Goal: Use online tool/utility: Utilize a website feature to perform a specific function

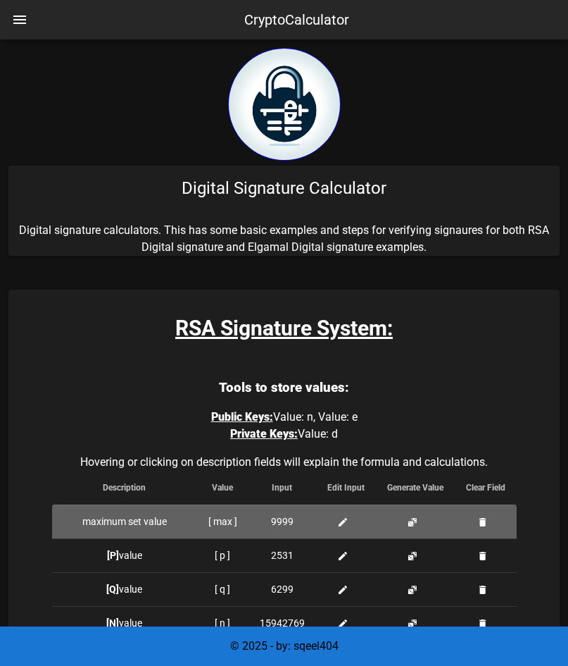
scroll to position [331, 0]
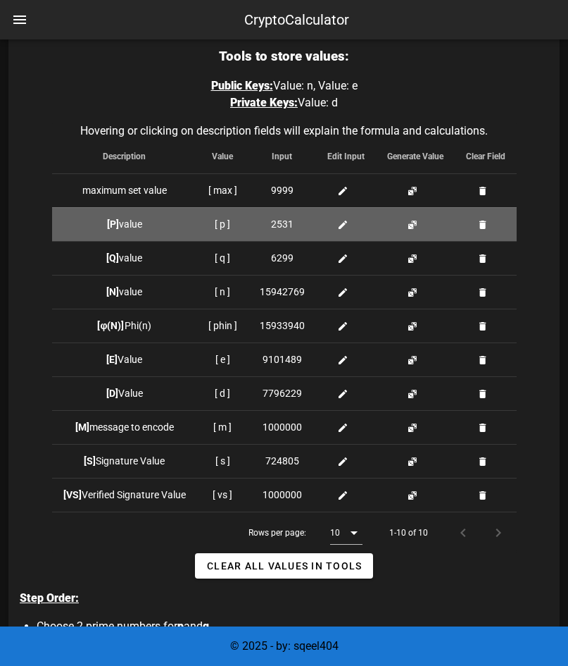
click at [481, 227] on button "button" at bounding box center [483, 224] width 11 height 11
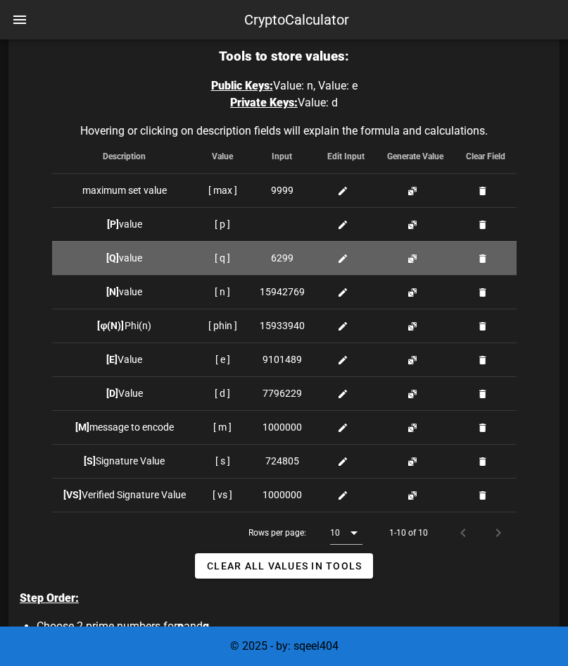
click at [483, 254] on button "button" at bounding box center [483, 258] width 11 height 11
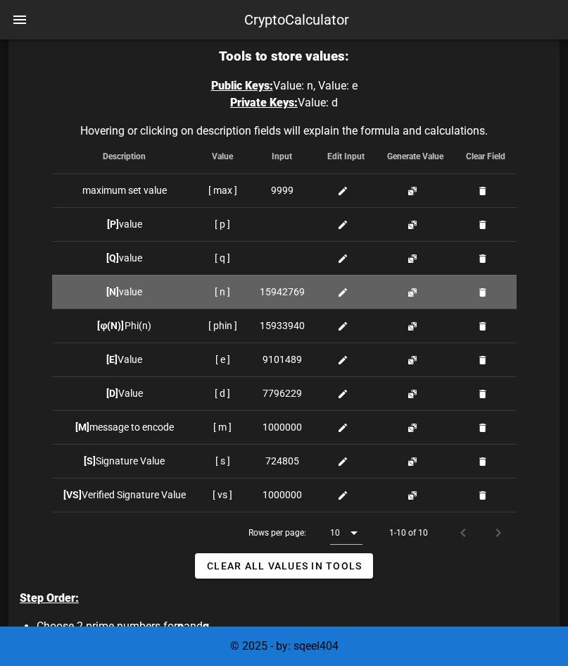
click at [484, 287] on button "button" at bounding box center [483, 292] width 11 height 11
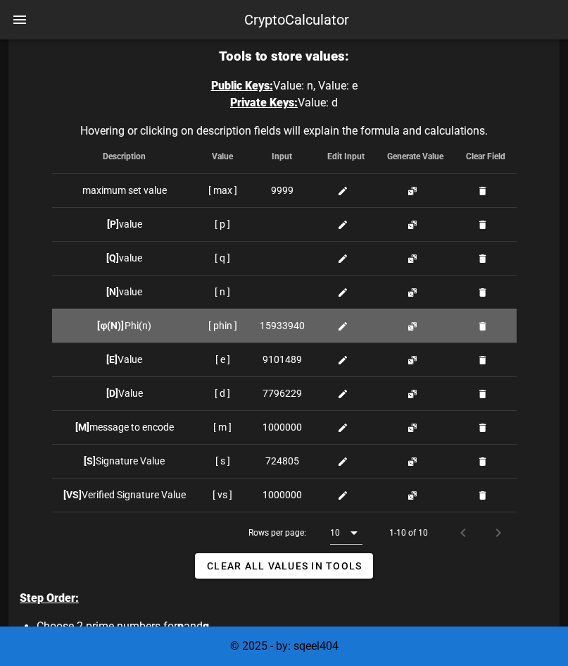
click at [482, 327] on button "button" at bounding box center [483, 325] width 11 height 11
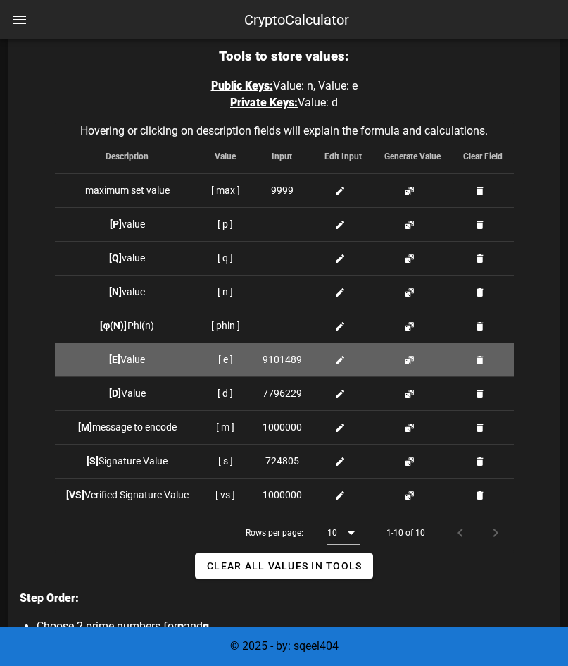
click at [480, 360] on button "button" at bounding box center [480, 359] width 11 height 11
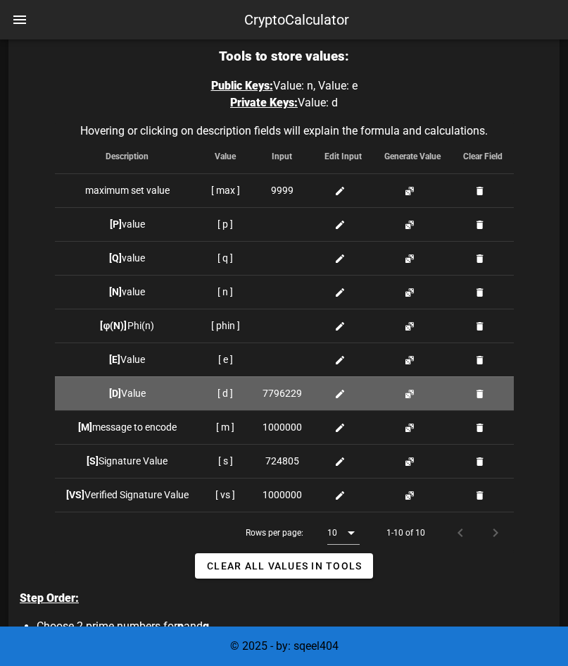
click at [478, 392] on button "button" at bounding box center [480, 393] width 11 height 11
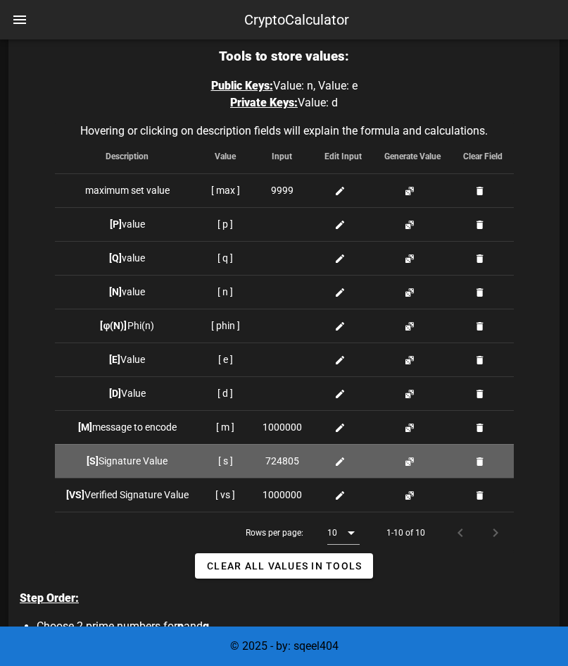
click at [486, 461] on button "button" at bounding box center [480, 461] width 11 height 11
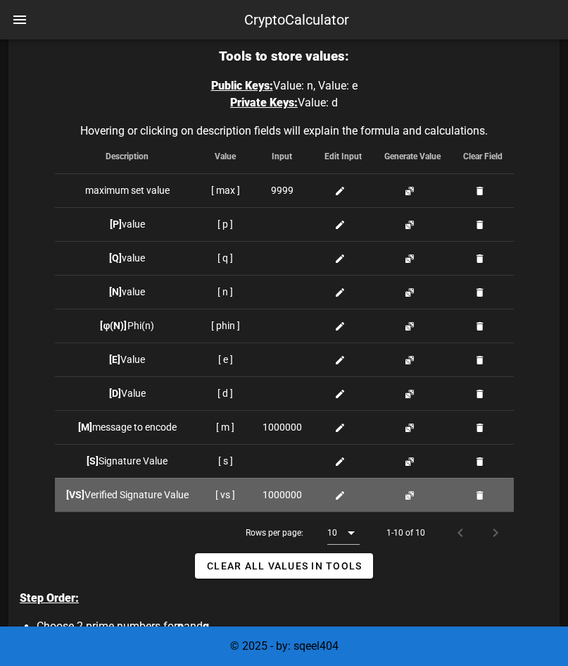
click at [484, 492] on button "button" at bounding box center [480, 495] width 11 height 11
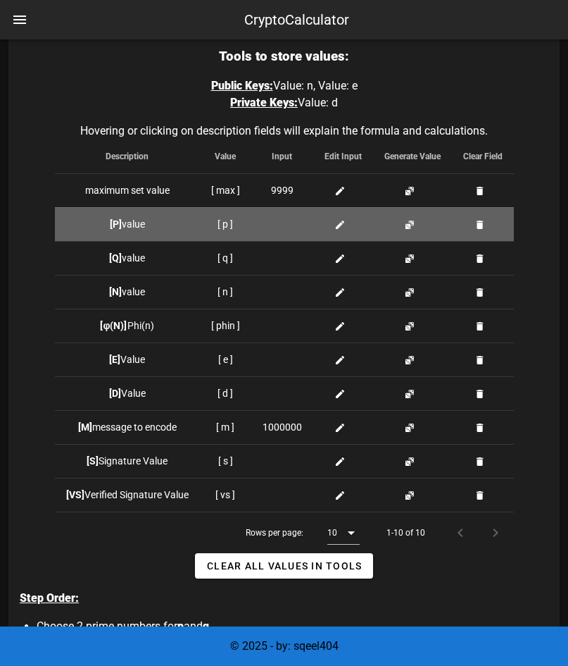
click at [411, 227] on button "button" at bounding box center [409, 224] width 11 height 11
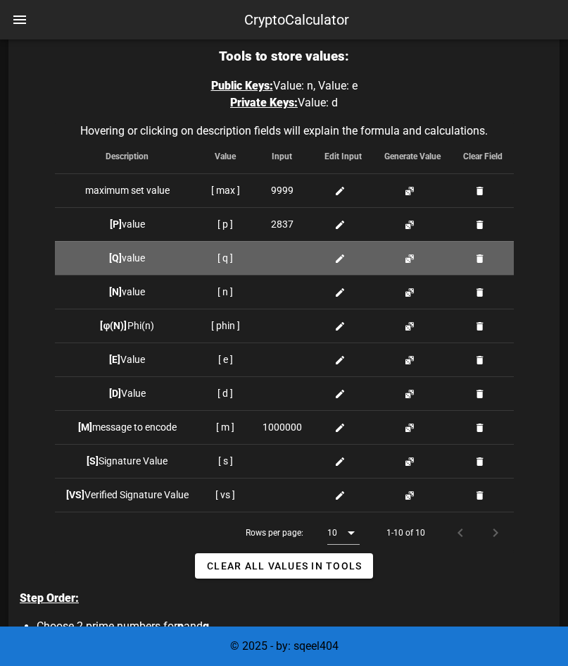
click at [405, 255] on button "button" at bounding box center [409, 258] width 11 height 11
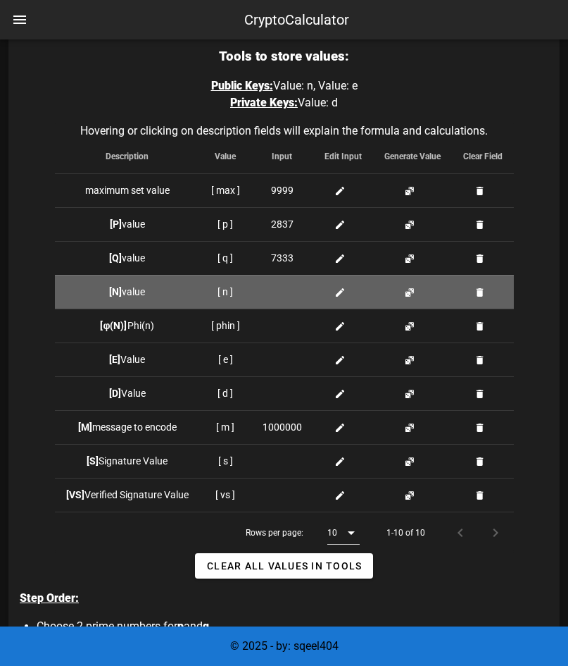
click at [403, 295] on td at bounding box center [412, 292] width 79 height 34
click at [409, 294] on button "button" at bounding box center [409, 292] width 11 height 11
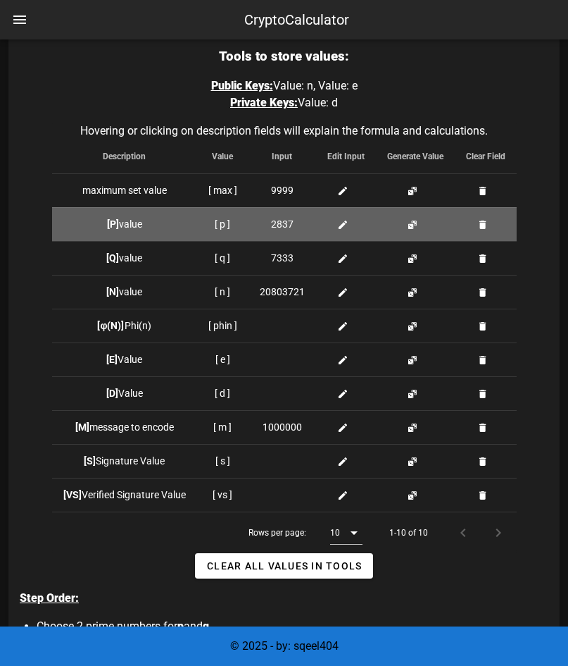
click at [486, 220] on button "button" at bounding box center [483, 224] width 11 height 11
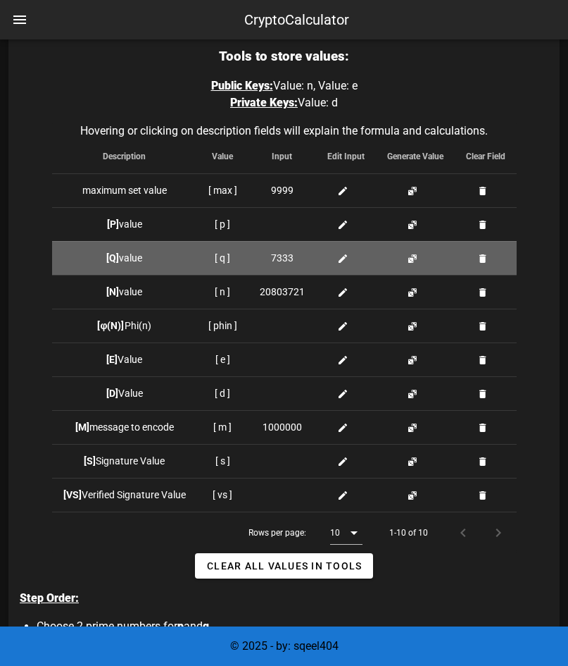
click at [486, 256] on button "button" at bounding box center [483, 258] width 11 height 11
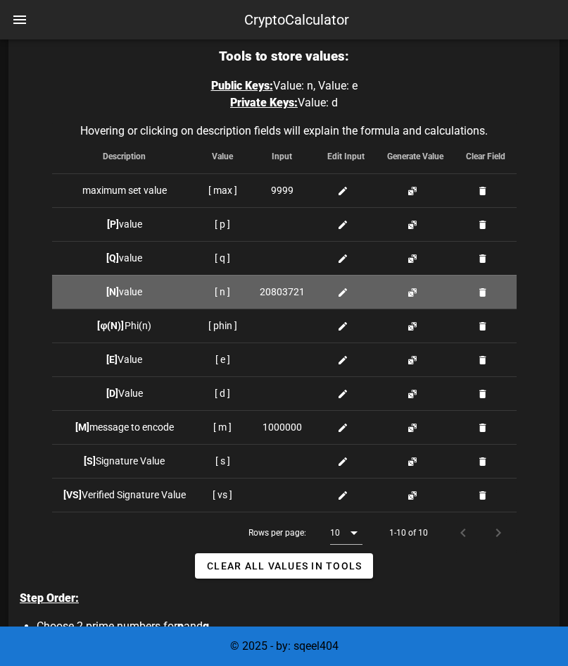
click at [486, 282] on td at bounding box center [486, 292] width 62 height 34
click at [484, 290] on button "button" at bounding box center [483, 292] width 11 height 11
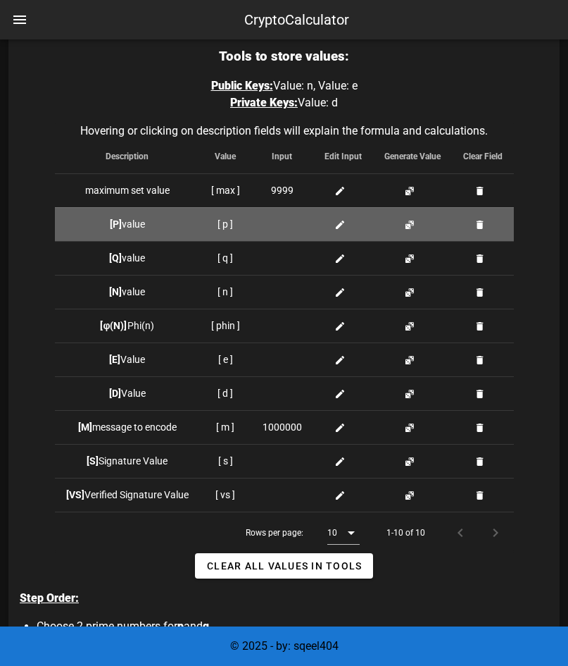
click at [411, 228] on button "button" at bounding box center [409, 224] width 11 height 11
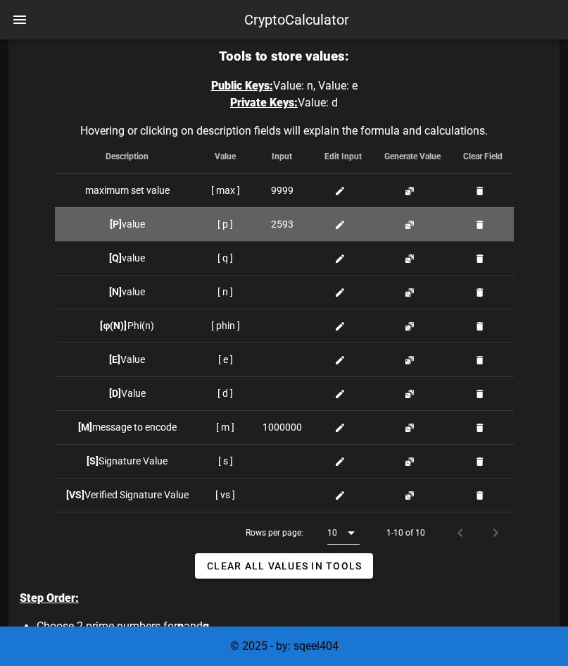
click at [411, 228] on button "button" at bounding box center [409, 224] width 11 height 11
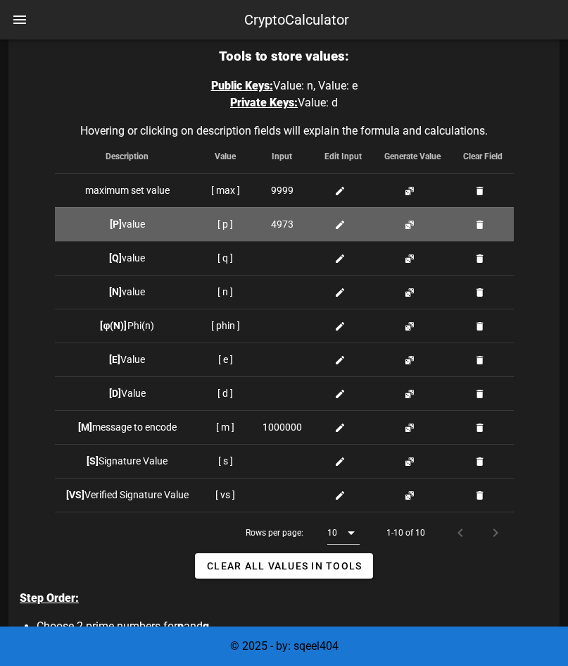
click at [411, 228] on button "button" at bounding box center [409, 224] width 11 height 11
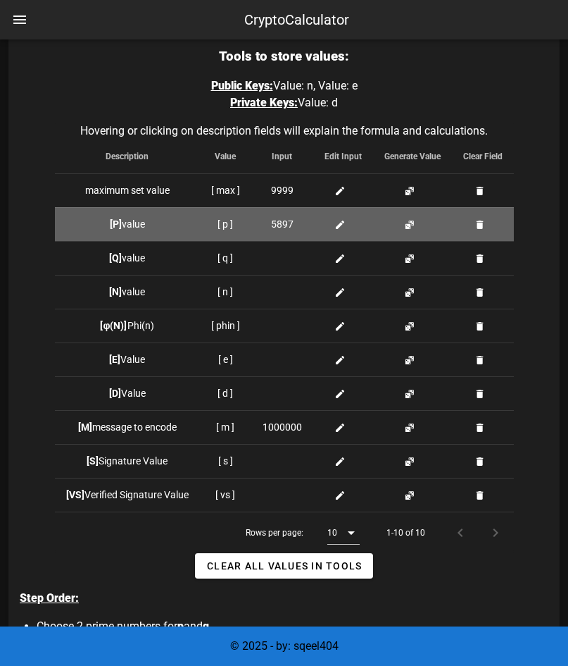
click at [411, 228] on button "button" at bounding box center [409, 224] width 11 height 11
click at [410, 225] on button "button" at bounding box center [409, 224] width 11 height 11
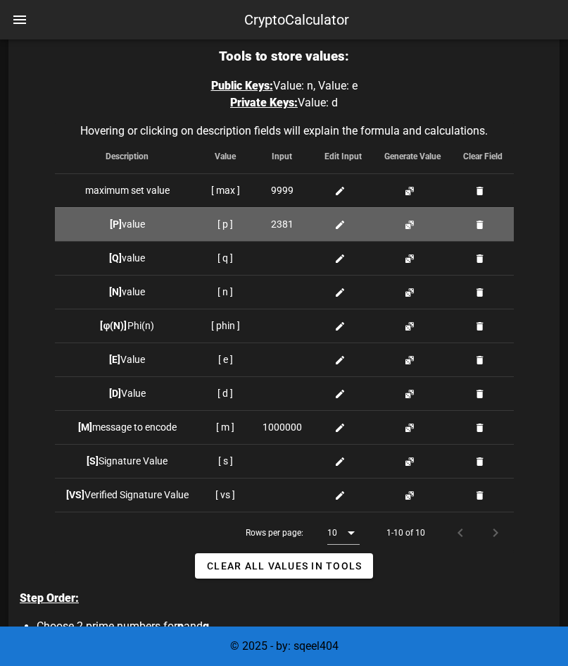
click at [410, 225] on button "button" at bounding box center [409, 224] width 11 height 11
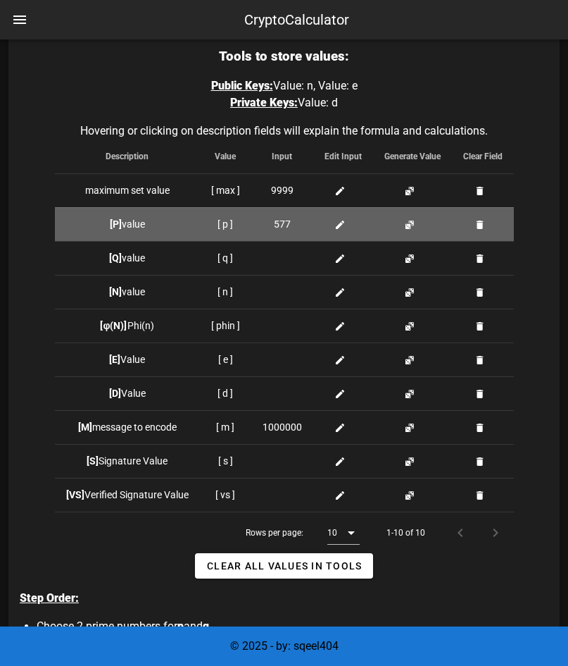
click at [410, 225] on button "button" at bounding box center [409, 224] width 11 height 11
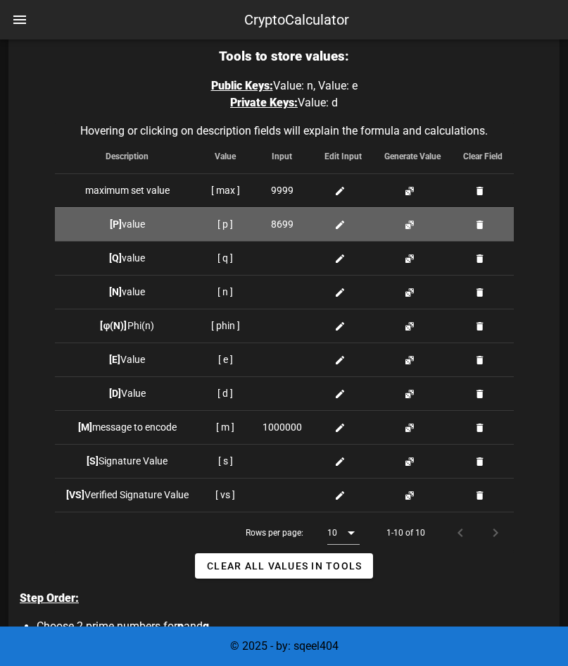
click at [410, 225] on button "button" at bounding box center [409, 224] width 11 height 11
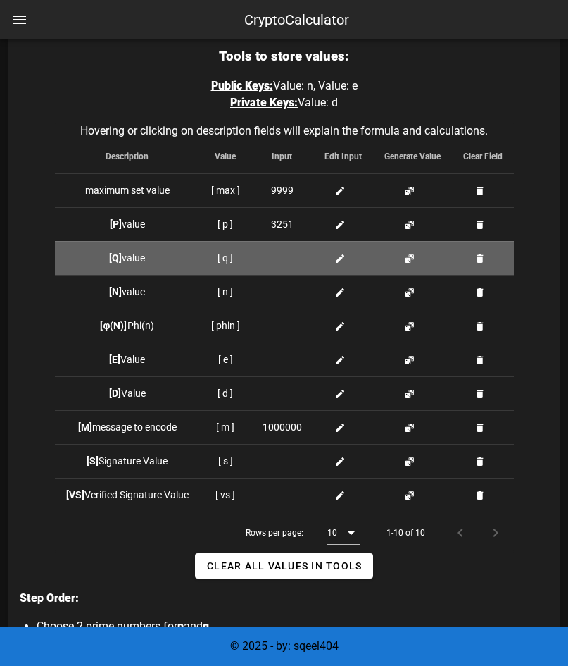
click at [413, 262] on button "button" at bounding box center [409, 258] width 11 height 11
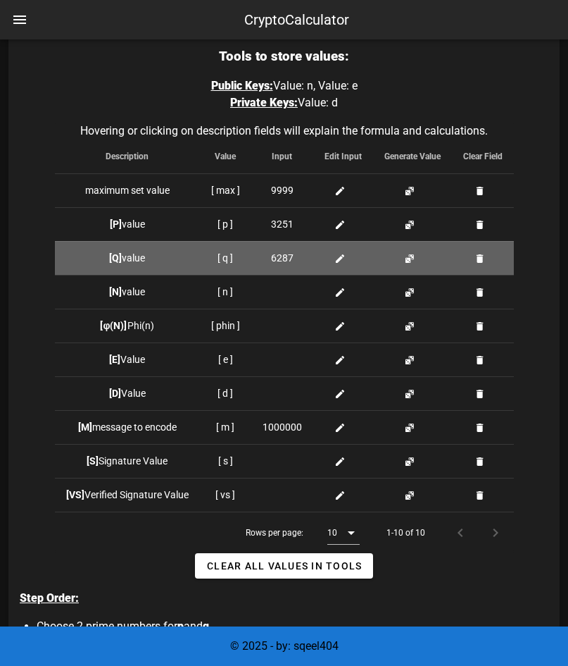
click at [413, 262] on button "button" at bounding box center [409, 258] width 11 height 11
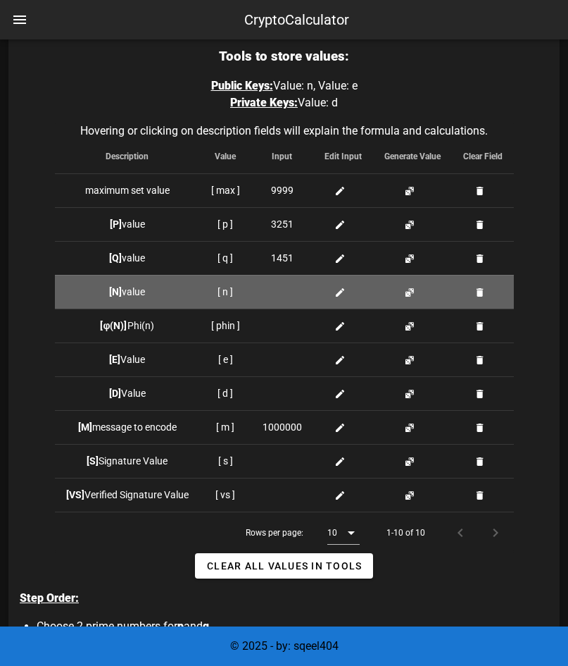
click at [412, 294] on button "button" at bounding box center [409, 292] width 11 height 11
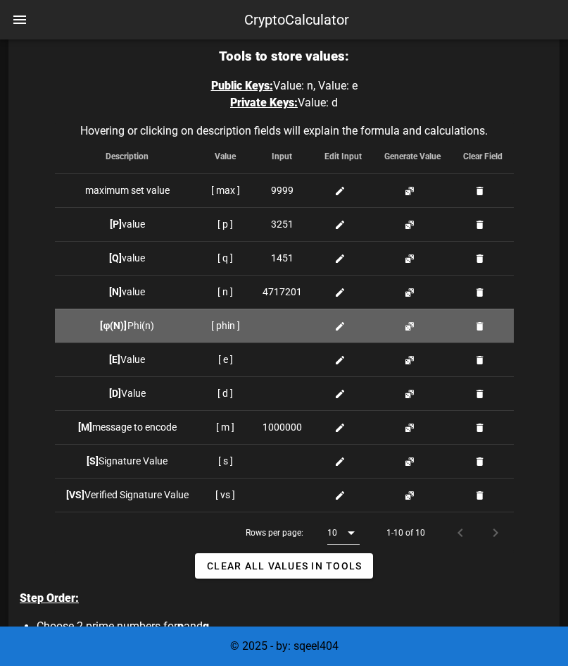
click at [411, 328] on button "button" at bounding box center [409, 325] width 11 height 11
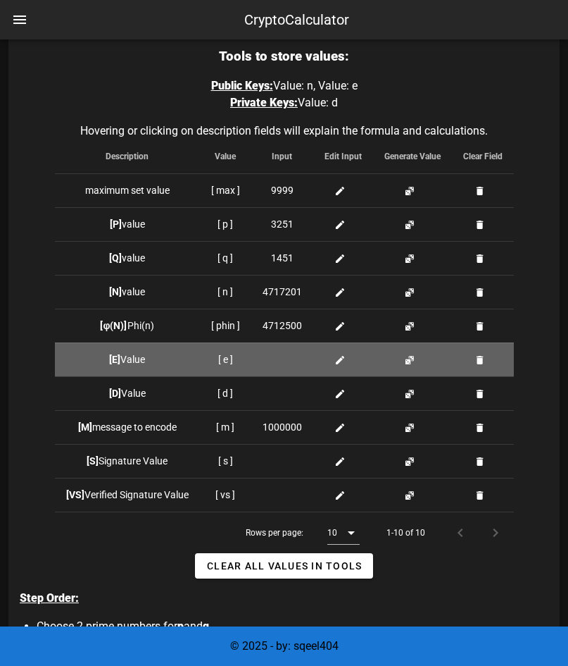
click at [409, 360] on button "button" at bounding box center [409, 359] width 11 height 11
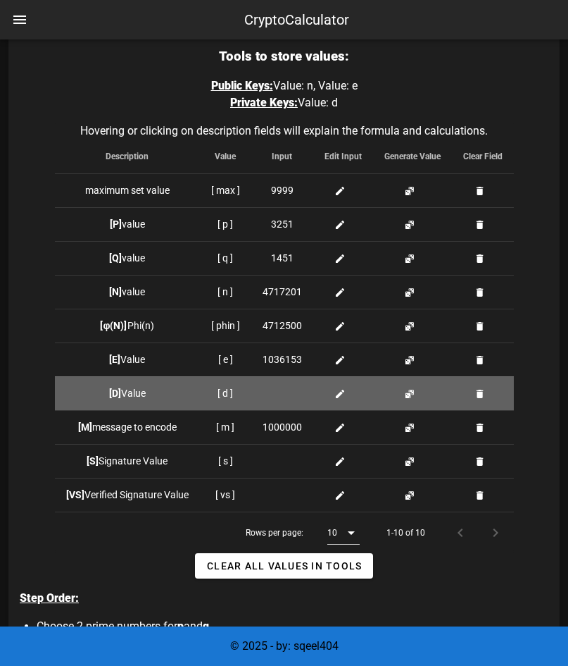
click at [409, 394] on button "button" at bounding box center [409, 393] width 11 height 11
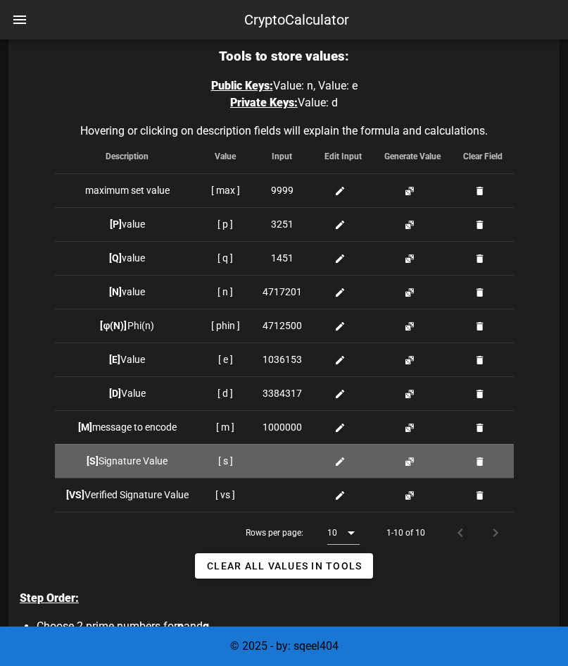
click at [410, 458] on button "button" at bounding box center [409, 461] width 11 height 11
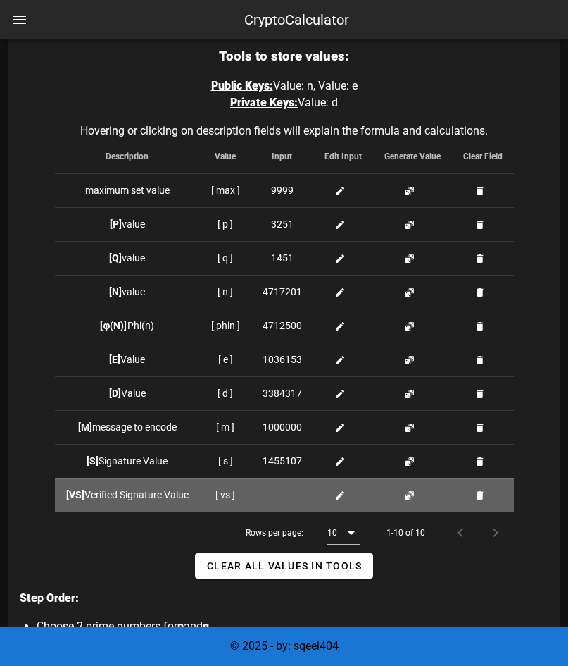
click at [411, 500] on button "button" at bounding box center [409, 495] width 11 height 11
